Goal: Information Seeking & Learning: Compare options

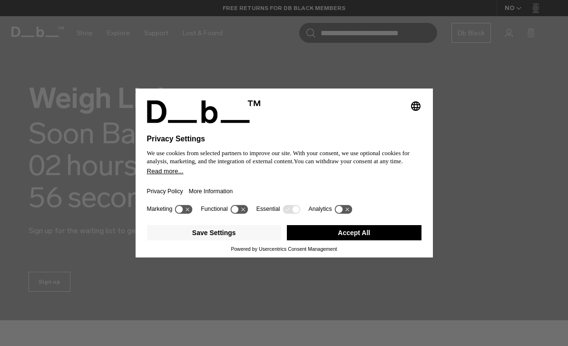
click at [387, 238] on button "Accept All" at bounding box center [354, 232] width 135 height 15
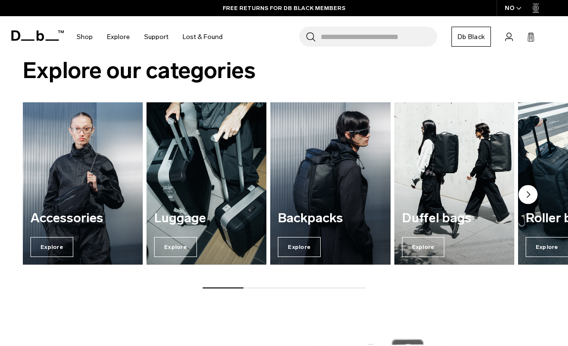
scroll to position [288, 0]
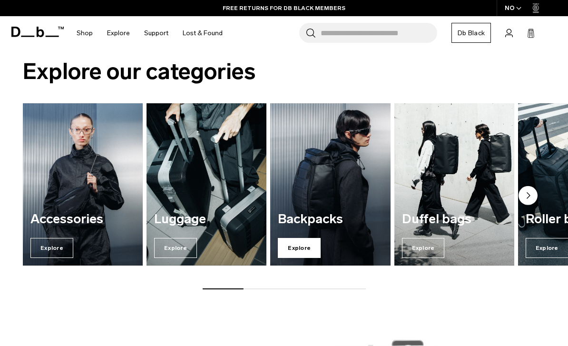
click at [314, 238] on span "Explore" at bounding box center [299, 248] width 43 height 20
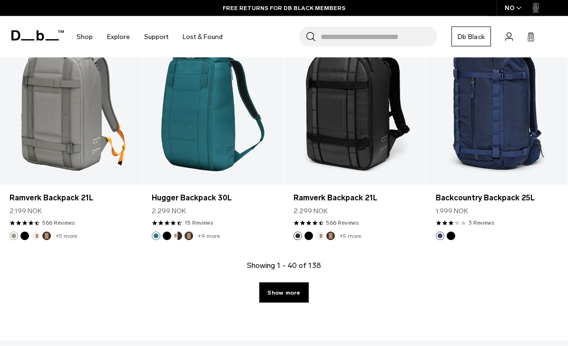
scroll to position [2286, 0]
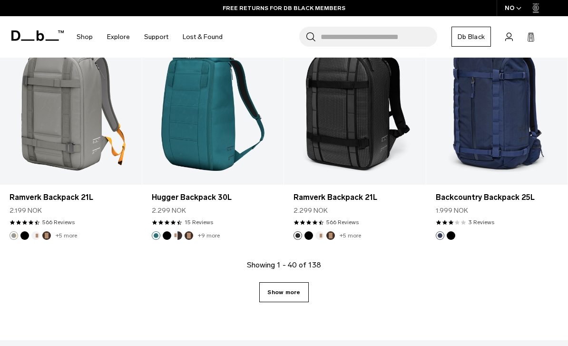
click at [296, 286] on link "Show more" at bounding box center [283, 292] width 49 height 20
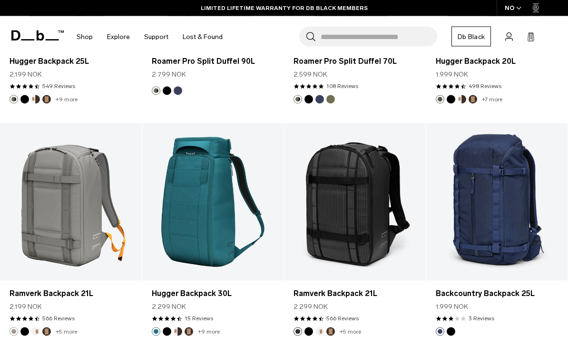
scroll to position [2188, 0]
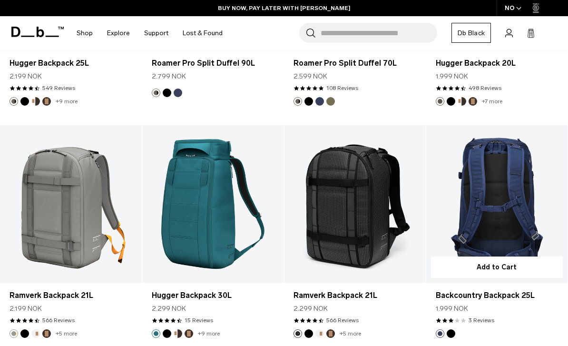
click at [528, 224] on link "Backcountry Backpack 25L" at bounding box center [497, 204] width 142 height 158
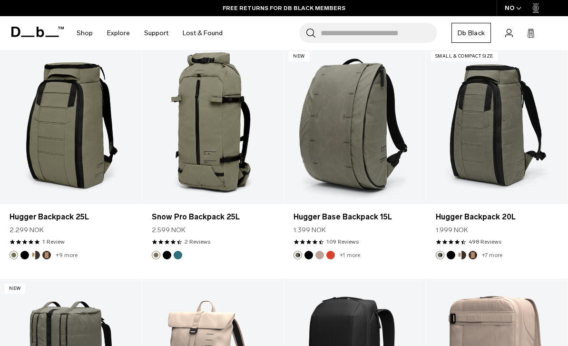
scroll to position [3415, 0]
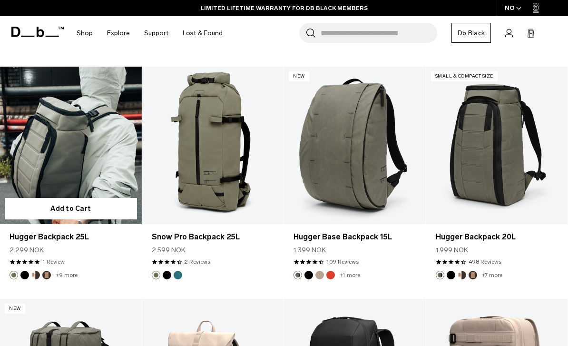
click at [29, 146] on link "Hugger Backpack 25L" at bounding box center [71, 146] width 142 height 158
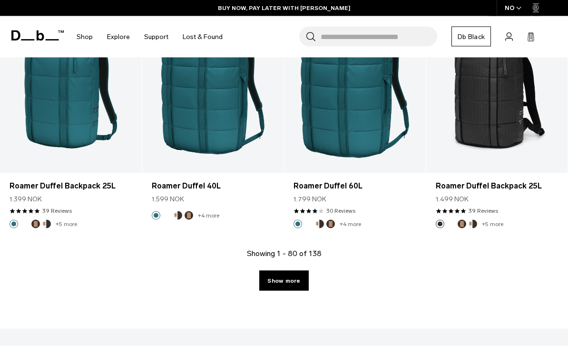
scroll to position [4618, 0]
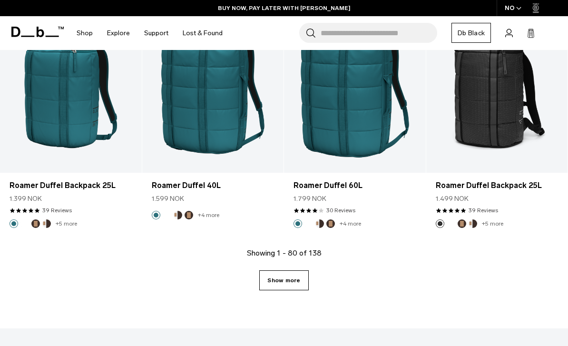
click at [283, 275] on link "Show more" at bounding box center [283, 280] width 49 height 20
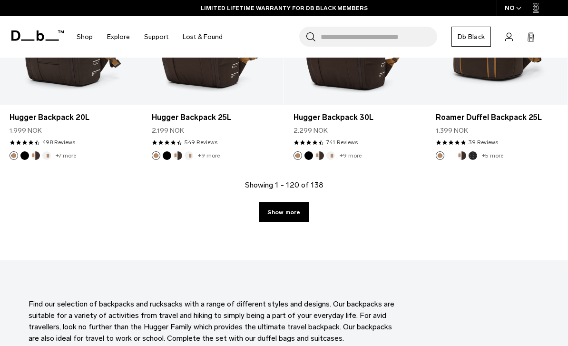
scroll to position [6984, 0]
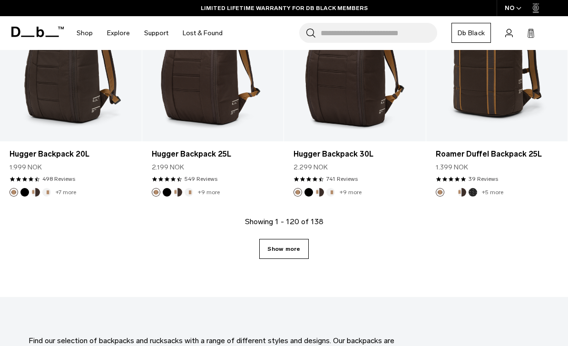
click at [291, 244] on link "Show more" at bounding box center [283, 249] width 49 height 20
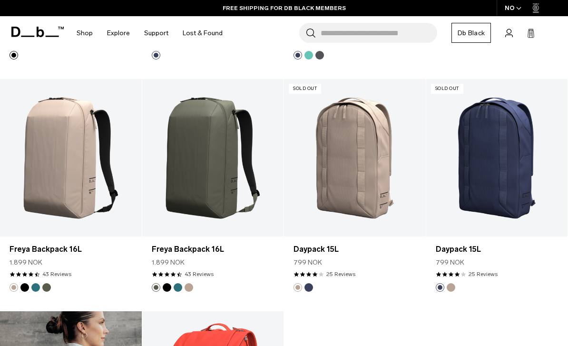
scroll to position [8049, 0]
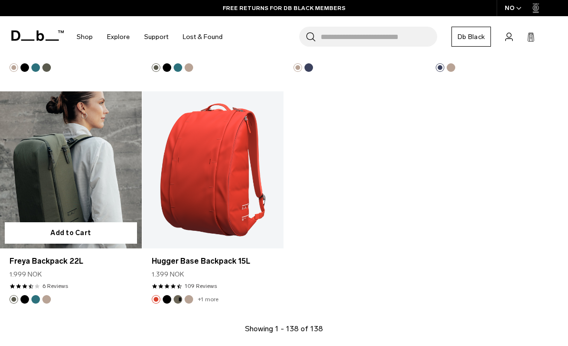
click at [40, 173] on link "Freya Backpack 22L" at bounding box center [71, 170] width 142 height 158
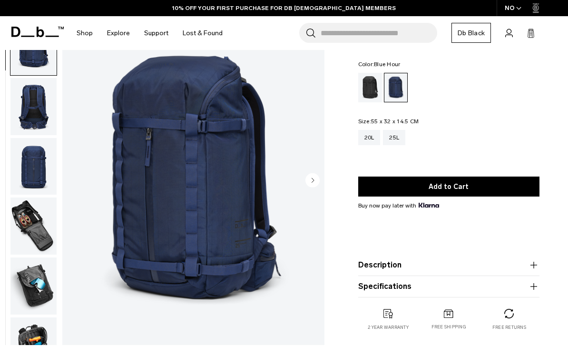
click at [22, 223] on img "button" at bounding box center [33, 226] width 46 height 57
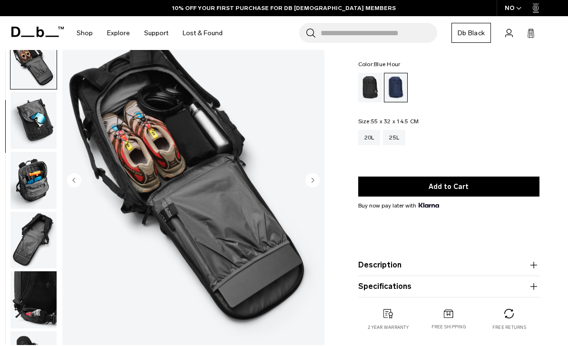
scroll to position [181, 0]
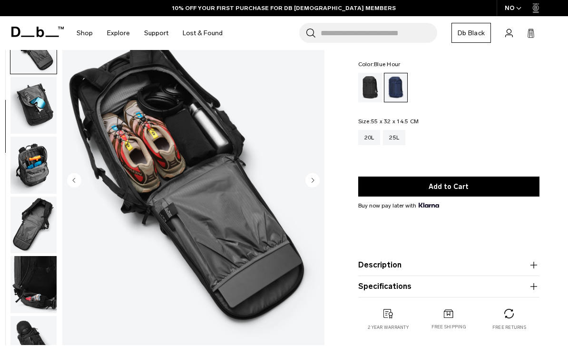
click at [20, 188] on img "button" at bounding box center [33, 165] width 46 height 57
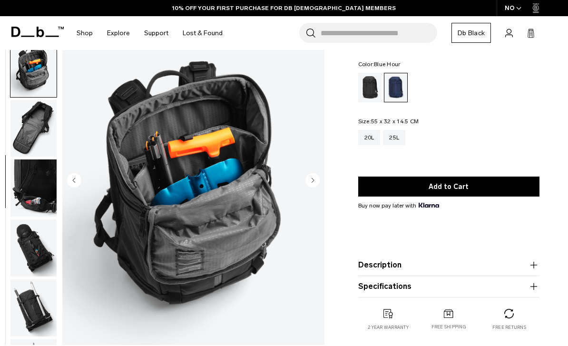
scroll to position [302, 0]
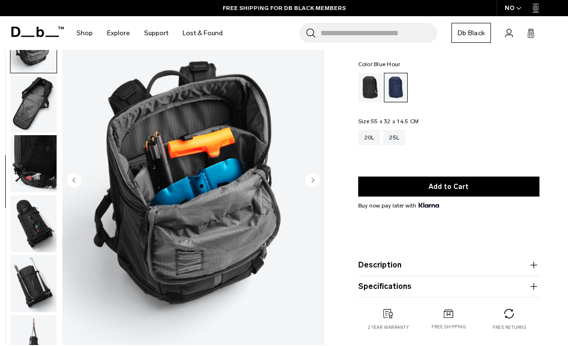
click at [35, 219] on img "button" at bounding box center [33, 223] width 46 height 57
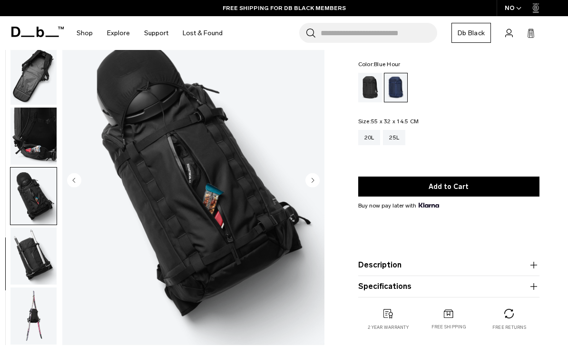
scroll to position [334, 0]
click at [27, 259] on img "button" at bounding box center [33, 255] width 46 height 57
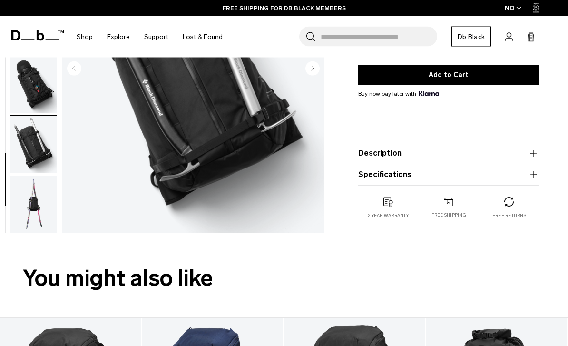
scroll to position [188, 0]
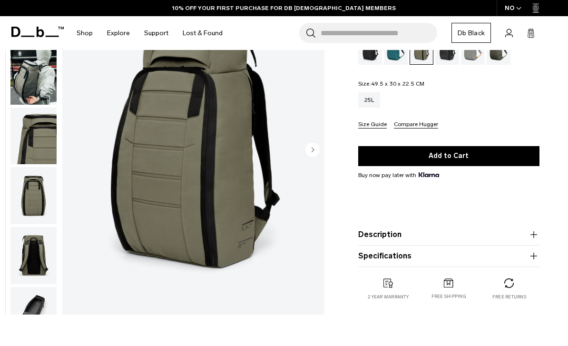
scroll to position [108, 0]
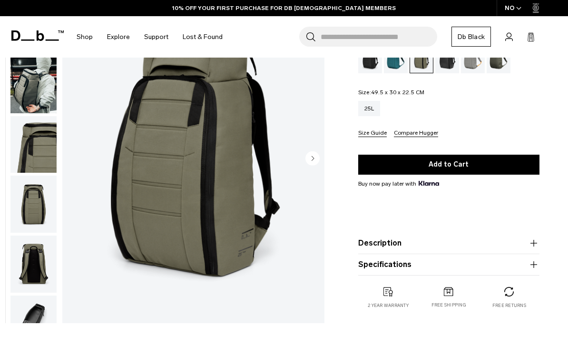
click at [531, 240] on icon "button" at bounding box center [533, 242] width 11 height 11
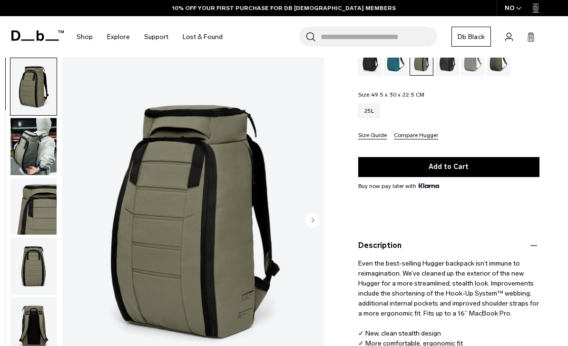
scroll to position [240, 0]
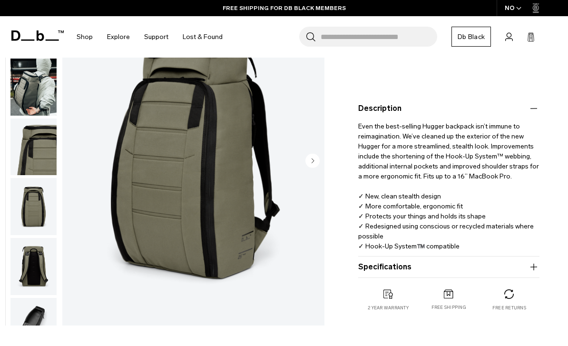
click at [533, 263] on icon "button" at bounding box center [533, 266] width 11 height 11
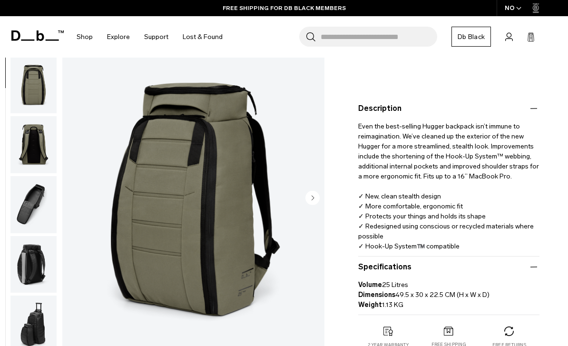
click at [20, 201] on img "button" at bounding box center [33, 204] width 46 height 57
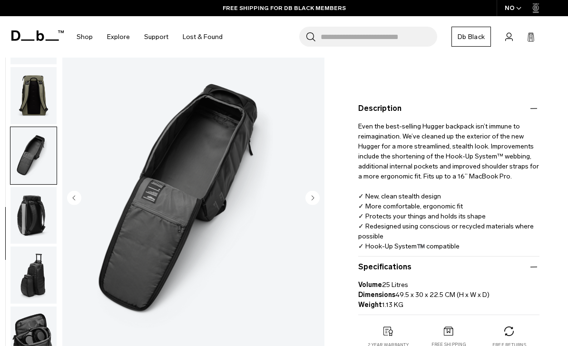
scroll to position [216, 0]
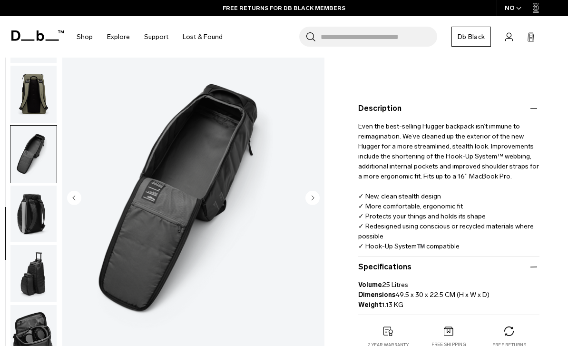
click at [31, 211] on img "button" at bounding box center [33, 213] width 46 height 57
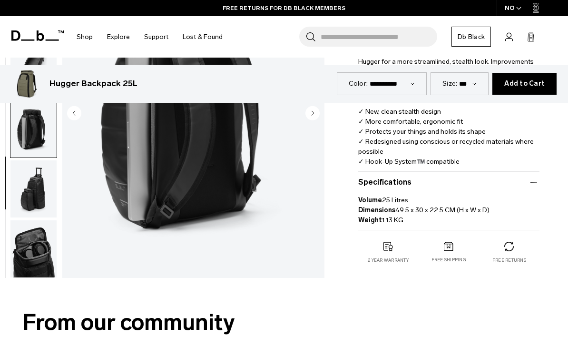
scroll to position [306, 0]
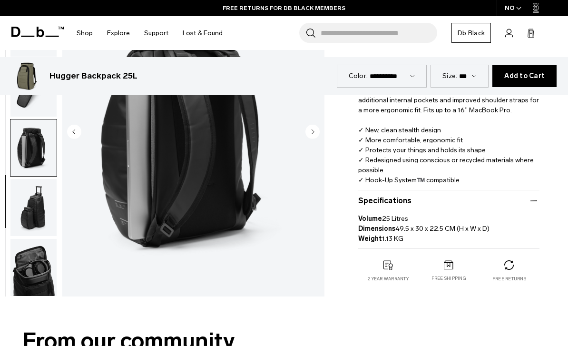
click at [29, 262] on img "button" at bounding box center [33, 267] width 46 height 57
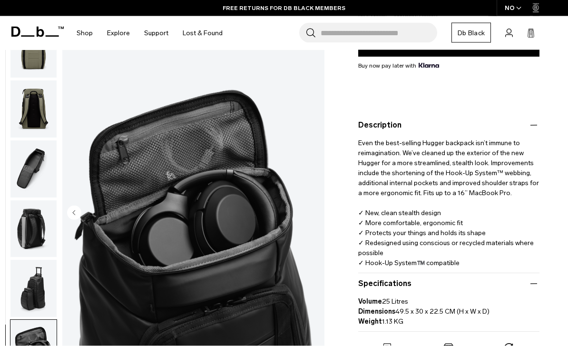
scroll to position [223, 0]
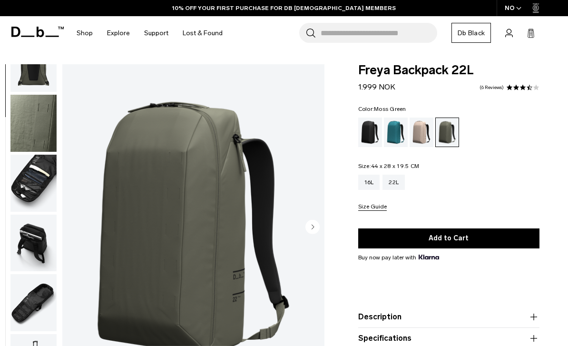
click at [27, 179] on img "button" at bounding box center [33, 183] width 46 height 57
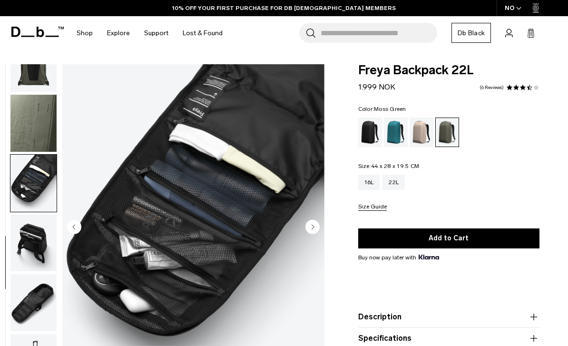
scroll to position [216, 0]
click at [21, 233] on img "button" at bounding box center [33, 243] width 46 height 57
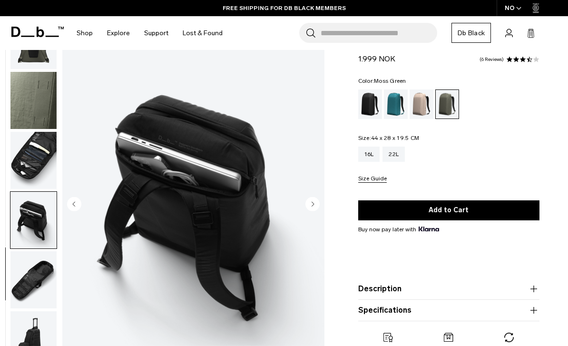
scroll to position [54, 0]
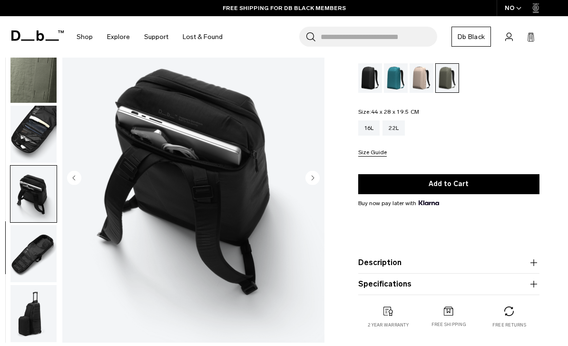
click at [33, 251] on img "button" at bounding box center [33, 253] width 46 height 57
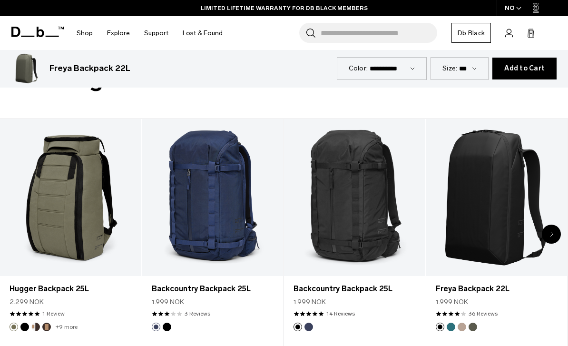
scroll to position [362, 0]
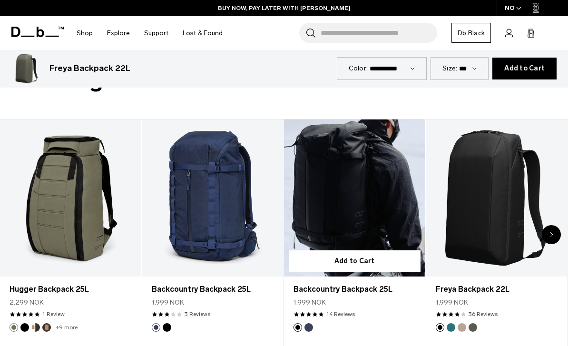
click at [371, 189] on link "Backcountry Backpack 25L" at bounding box center [354, 197] width 141 height 157
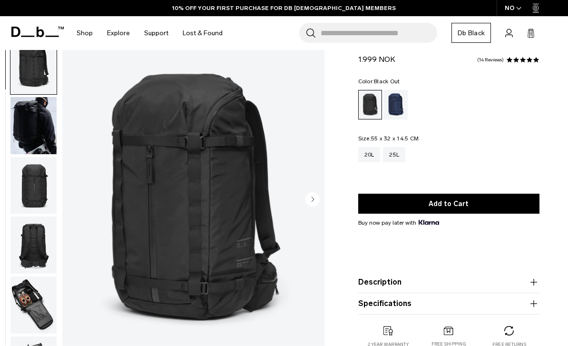
scroll to position [128, 0]
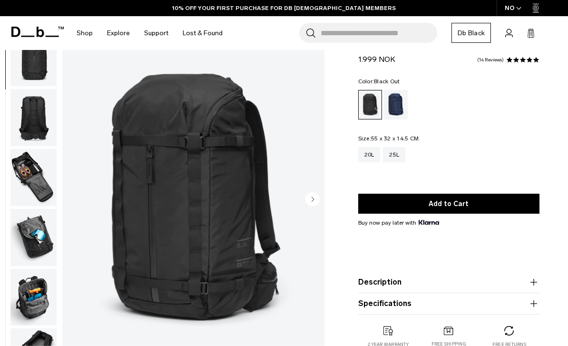
click at [37, 170] on img "button" at bounding box center [33, 177] width 46 height 57
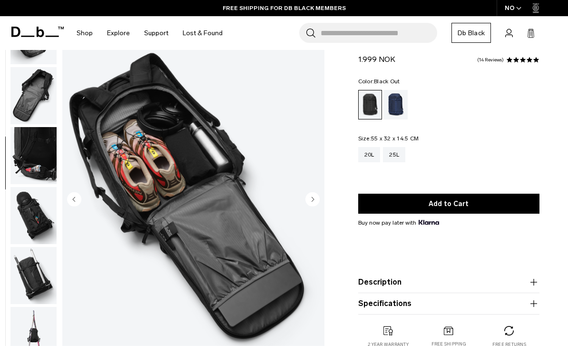
scroll to position [394, 0]
click at [31, 211] on img "button" at bounding box center [33, 215] width 46 height 57
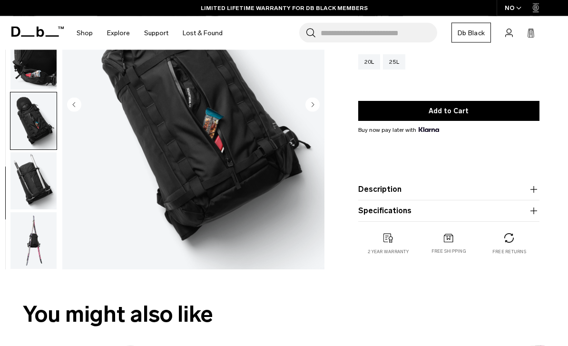
scroll to position [123, 0]
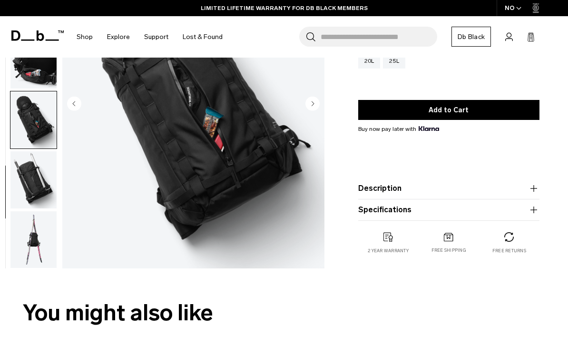
click at [24, 240] on img "button" at bounding box center [33, 239] width 46 height 57
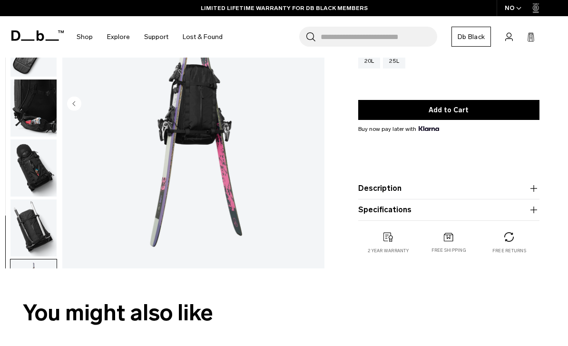
click at [11, 215] on img "button" at bounding box center [33, 227] width 46 height 57
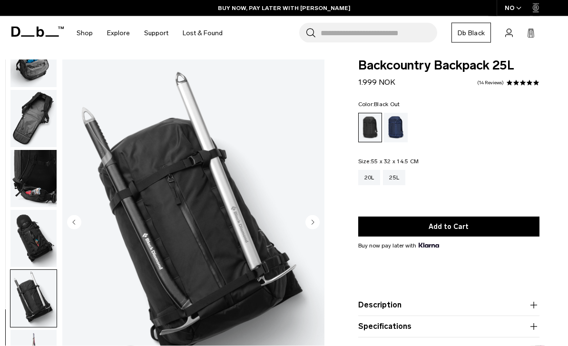
scroll to position [37, 0]
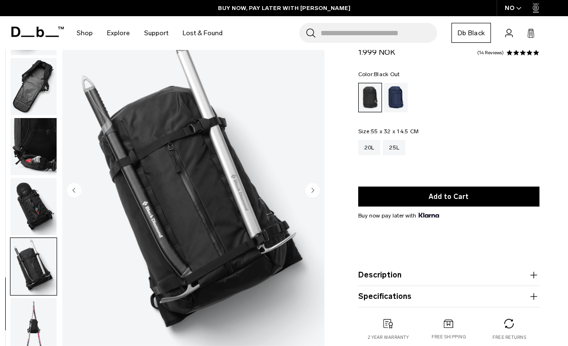
click at [37, 206] on img "button" at bounding box center [33, 206] width 46 height 57
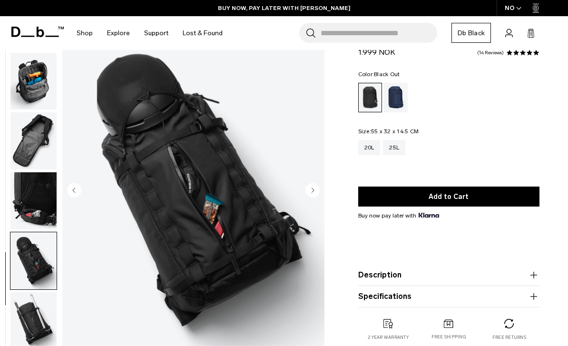
click at [33, 201] on img "button" at bounding box center [33, 200] width 46 height 57
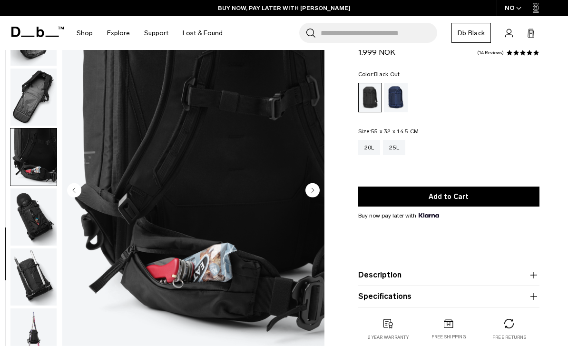
scroll to position [394, 0]
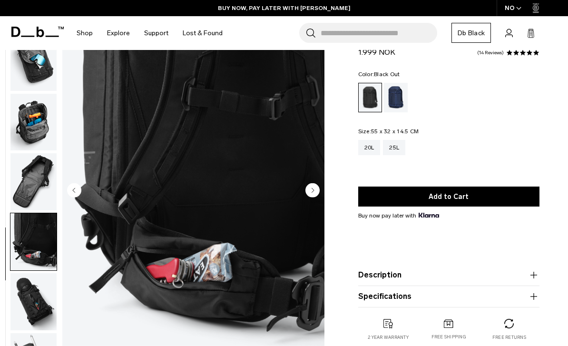
click at [31, 191] on img "button" at bounding box center [33, 181] width 46 height 57
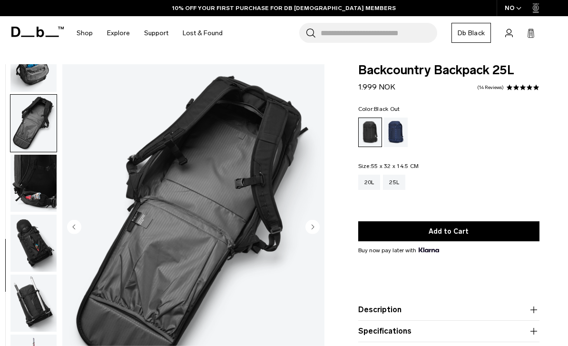
scroll to position [11, 0]
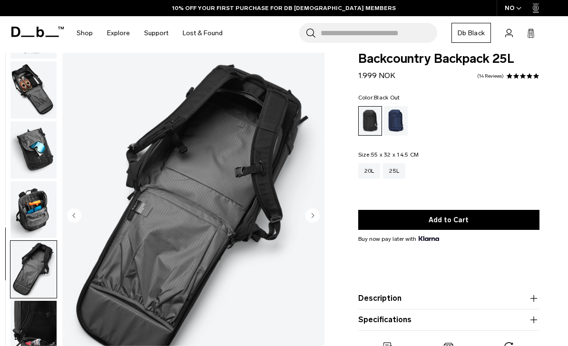
click at [30, 207] on img "button" at bounding box center [33, 209] width 46 height 57
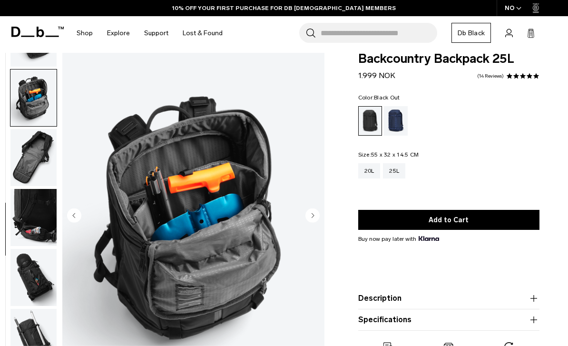
scroll to position [362, 0]
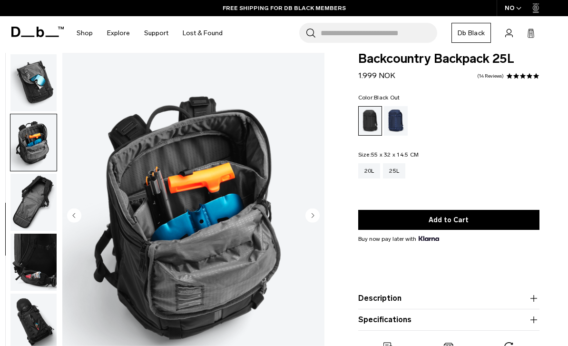
click at [35, 202] on img "button" at bounding box center [33, 202] width 46 height 57
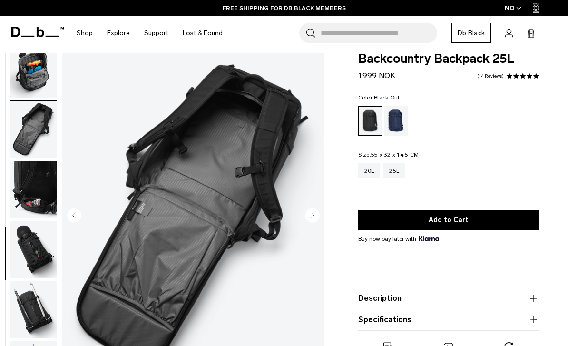
scroll to position [394, 0]
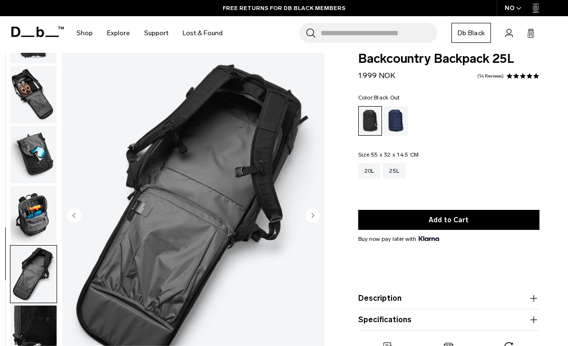
click at [31, 212] on img "button" at bounding box center [33, 214] width 46 height 57
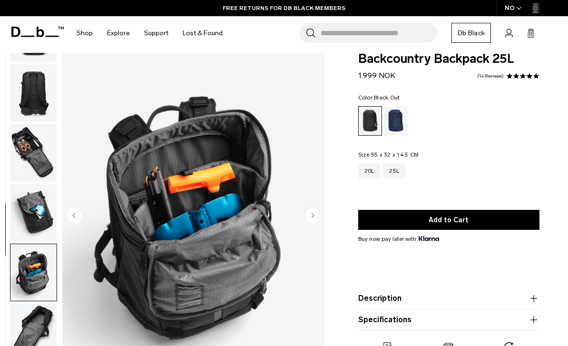
click at [34, 216] on img "button" at bounding box center [33, 212] width 46 height 57
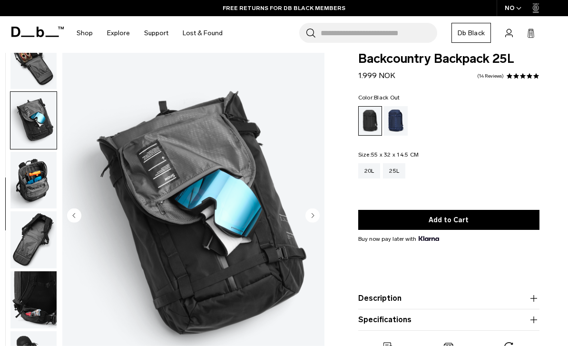
scroll to position [302, 0]
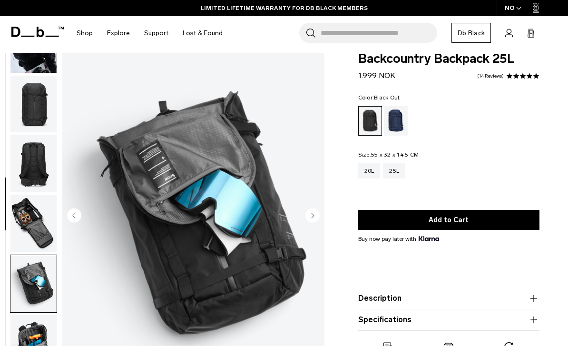
click at [29, 225] on img "button" at bounding box center [33, 223] width 46 height 57
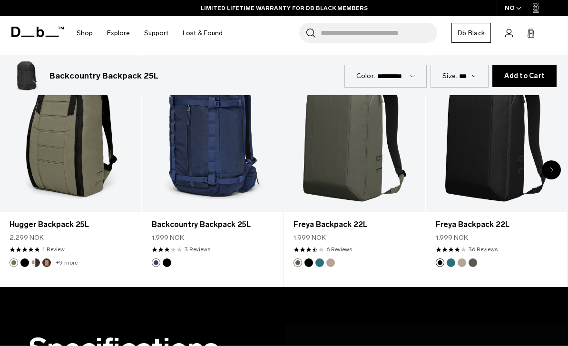
scroll to position [421, 0]
